Goal: Check status: Check status

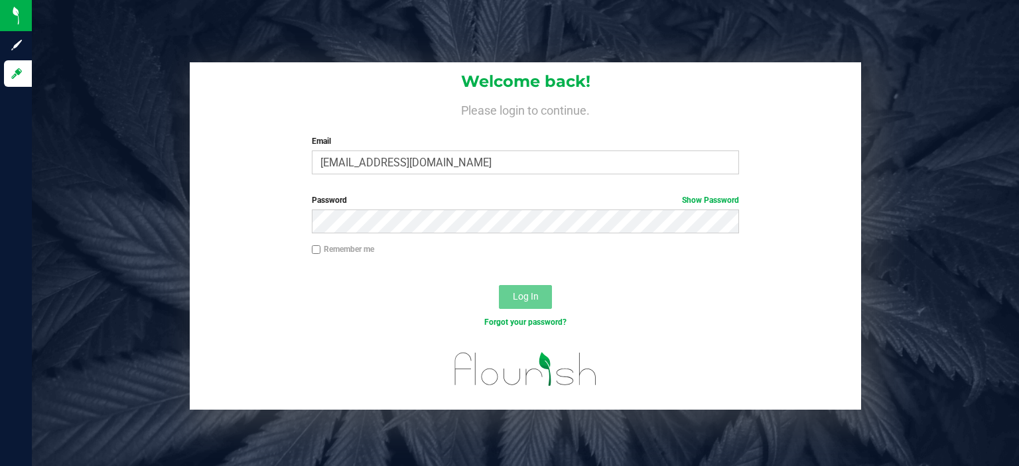
type input "[EMAIL_ADDRESS][DOMAIN_NAME]"
click at [499, 285] on button "Log In" at bounding box center [525, 297] width 53 height 24
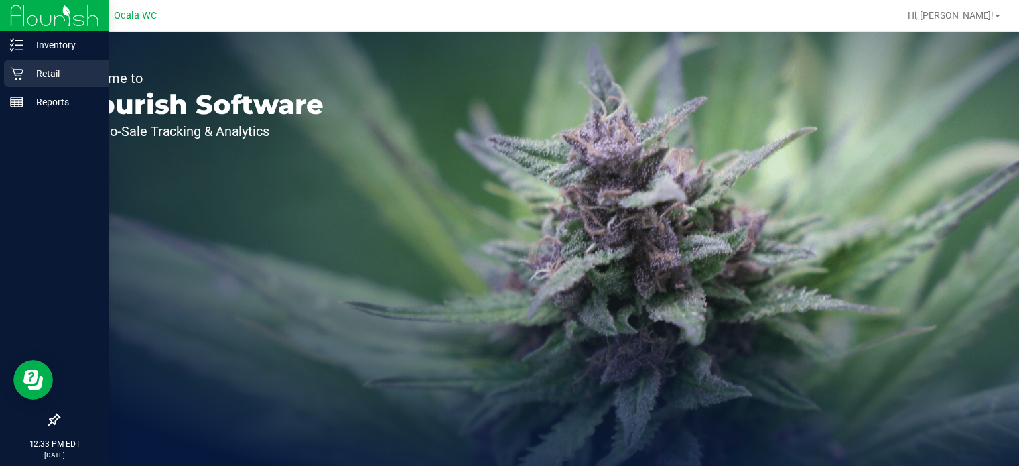
click at [23, 75] on p "Retail" at bounding box center [63, 74] width 80 height 16
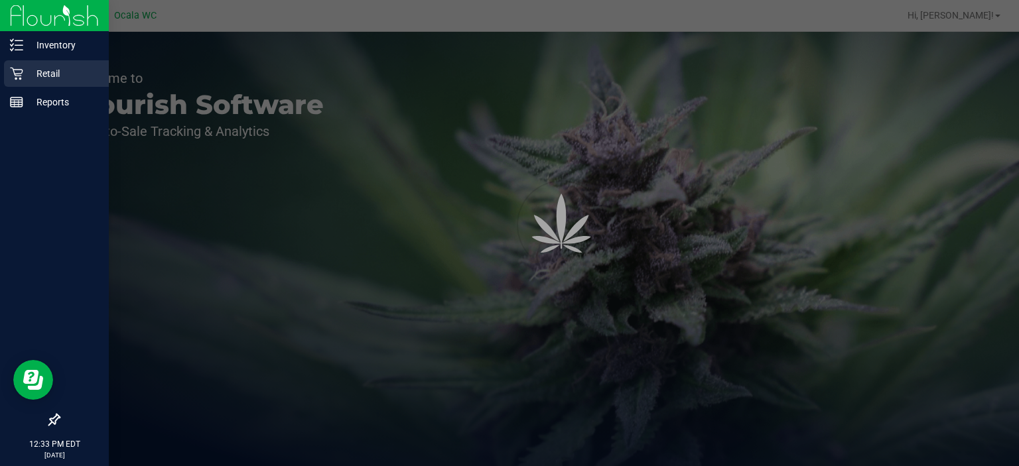
click at [23, 75] on p "Retail" at bounding box center [63, 74] width 80 height 16
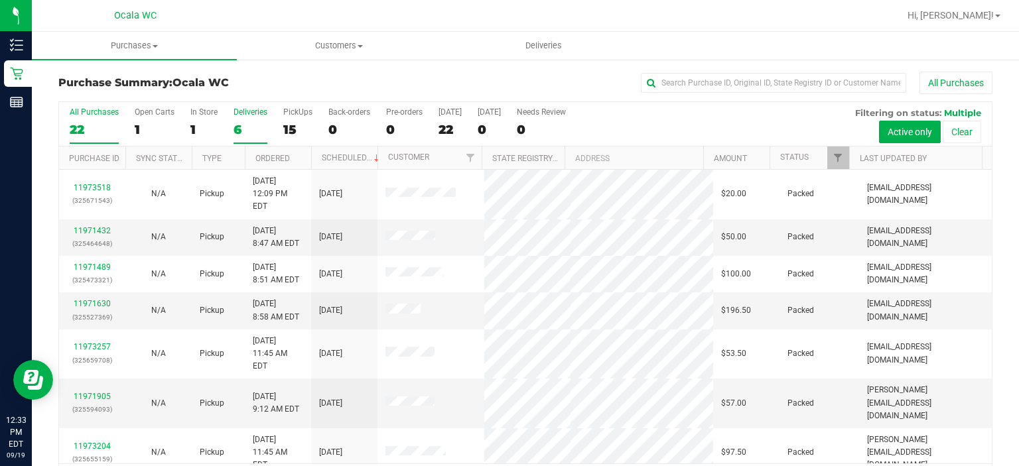
click at [243, 126] on div "6" at bounding box center [250, 129] width 34 height 15
click at [0, 0] on input "Deliveries 6" at bounding box center [0, 0] width 0 height 0
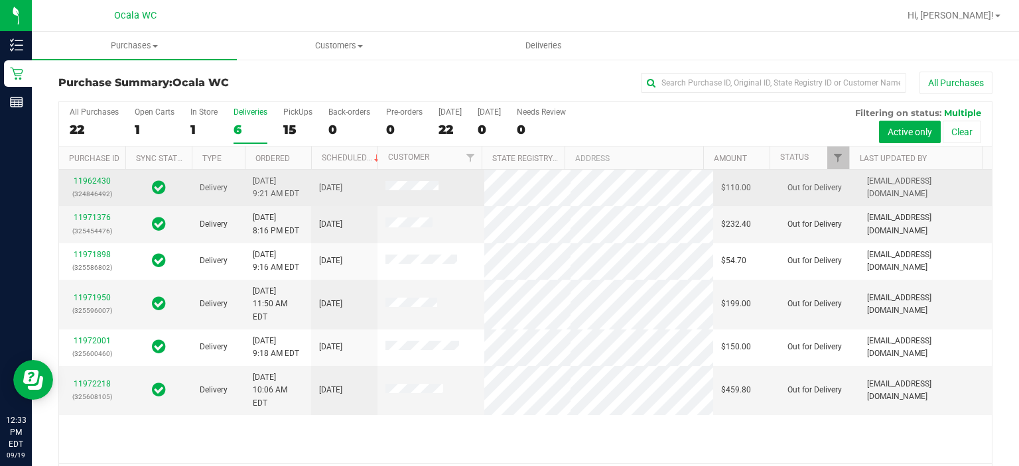
click at [98, 186] on div "11962430 (324846492)" at bounding box center [92, 187] width 50 height 25
click at [97, 180] on link "11962430" at bounding box center [92, 180] width 37 height 9
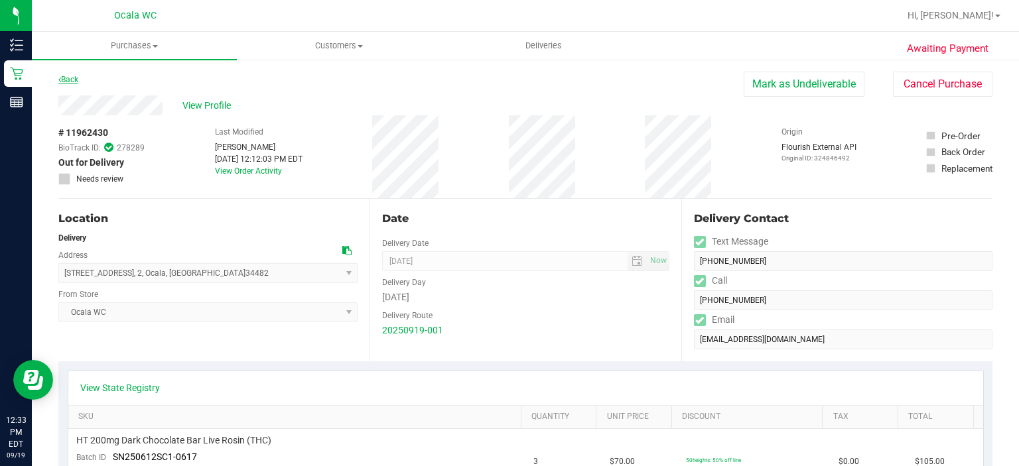
click at [77, 79] on link "Back" at bounding box center [68, 79] width 20 height 9
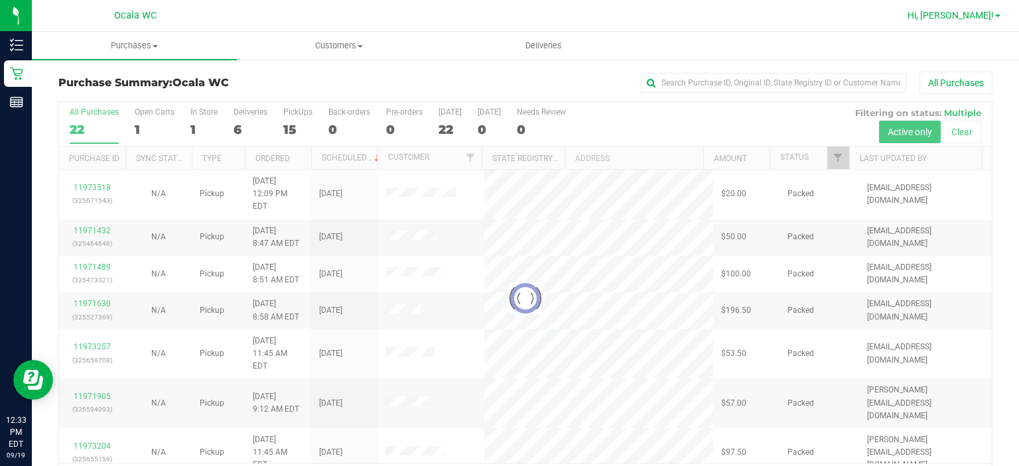
click at [970, 13] on span "Hi, [PERSON_NAME]!" at bounding box center [950, 15] width 86 height 11
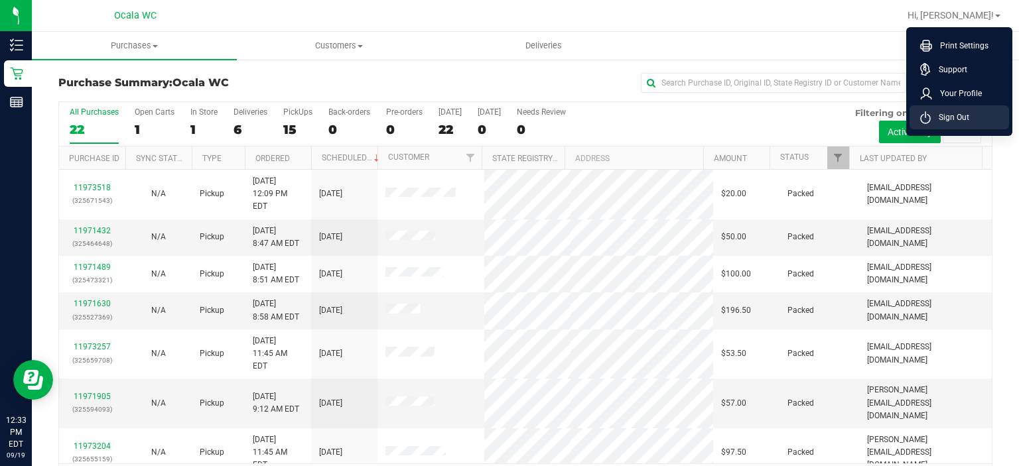
click at [942, 118] on span "Sign Out" at bounding box center [950, 117] width 38 height 13
